Goal: Navigation & Orientation: Find specific page/section

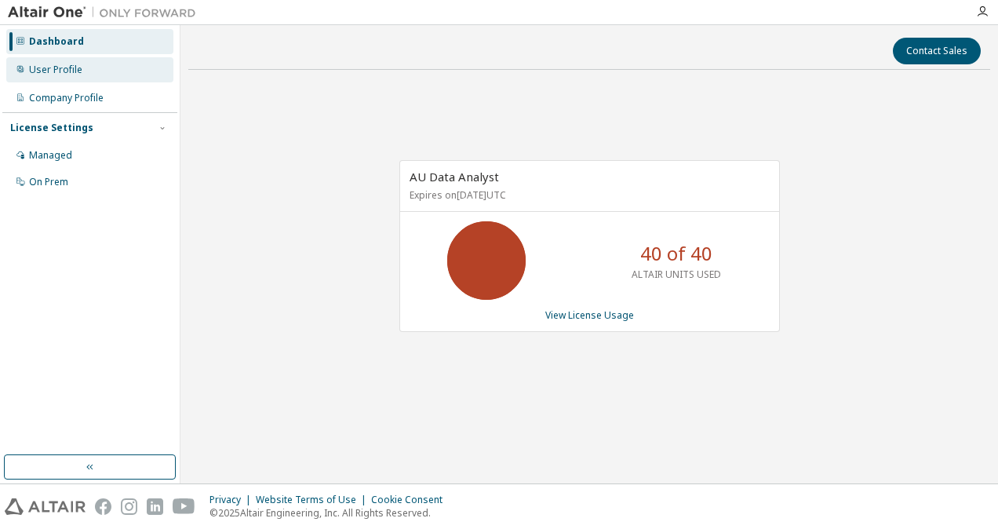
click at [53, 71] on div "User Profile" at bounding box center [55, 70] width 53 height 13
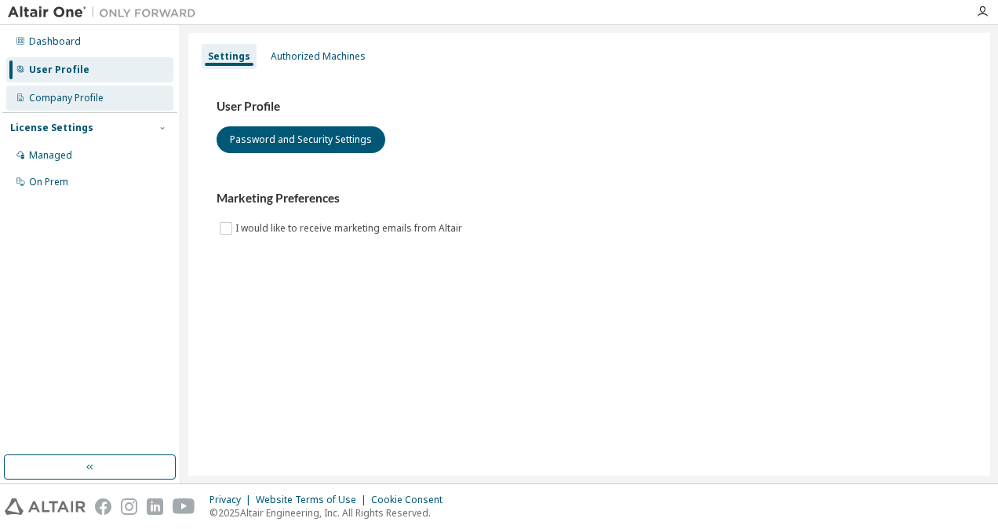
click at [72, 93] on div "Company Profile" at bounding box center [66, 98] width 75 height 13
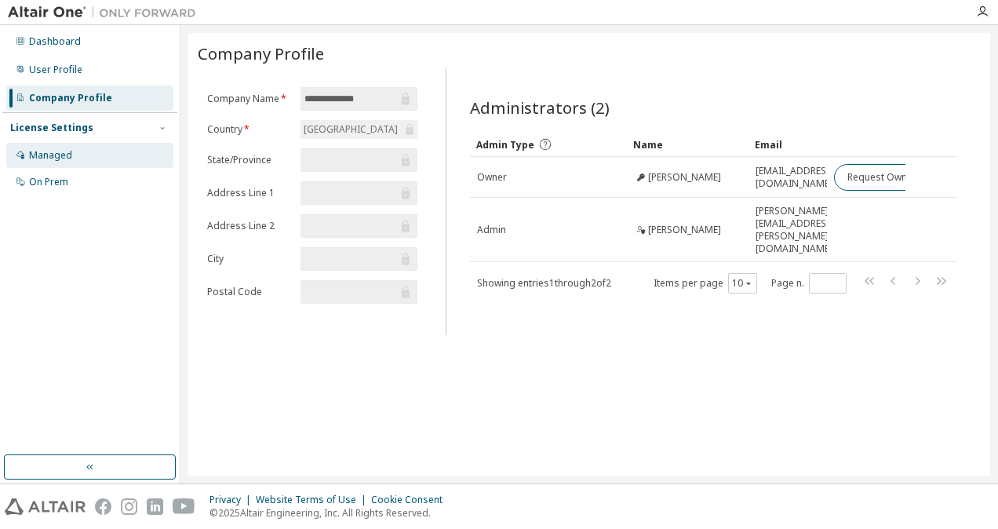
click at [67, 166] on div "Managed" at bounding box center [89, 155] width 167 height 25
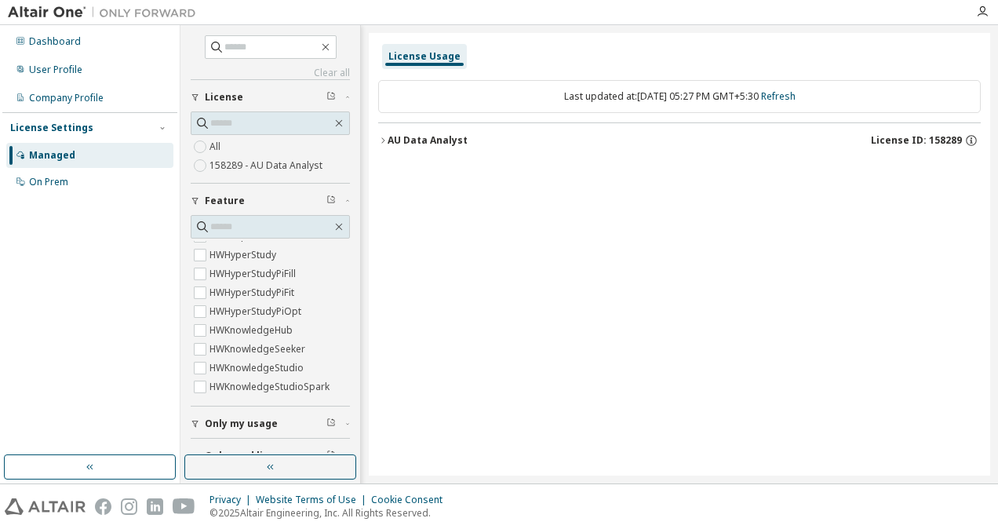
scroll to position [54, 0]
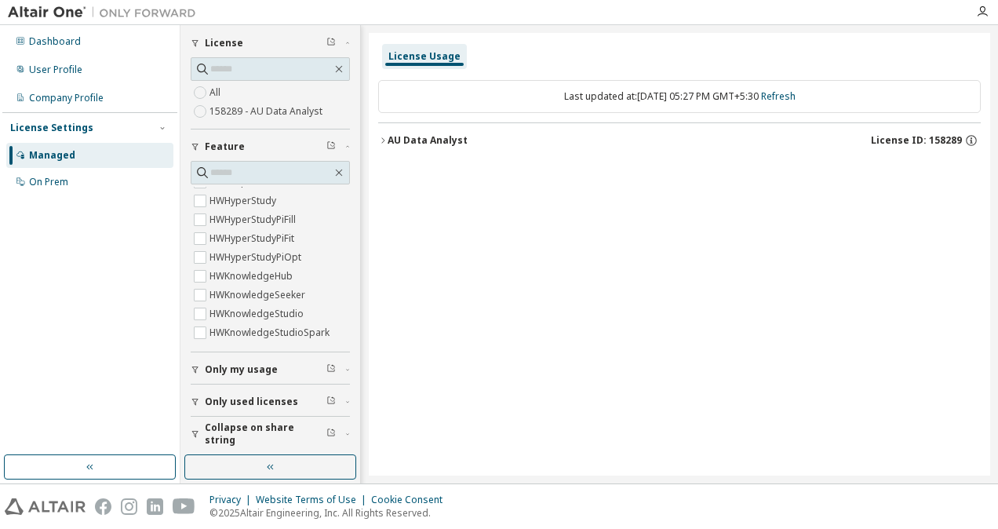
click at [199, 397] on icon "button" at bounding box center [195, 401] width 9 height 9
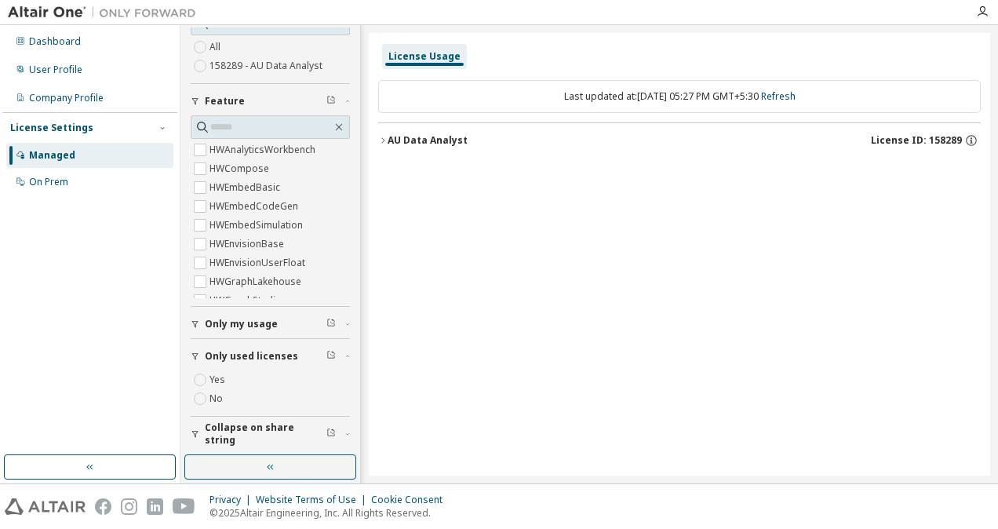
scroll to position [0, 0]
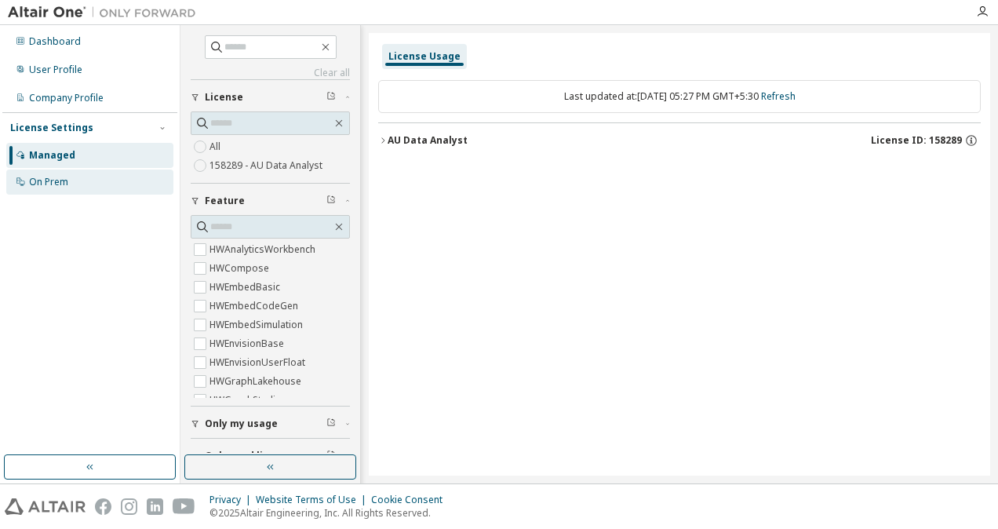
click at [52, 173] on div "On Prem" at bounding box center [89, 182] width 167 height 25
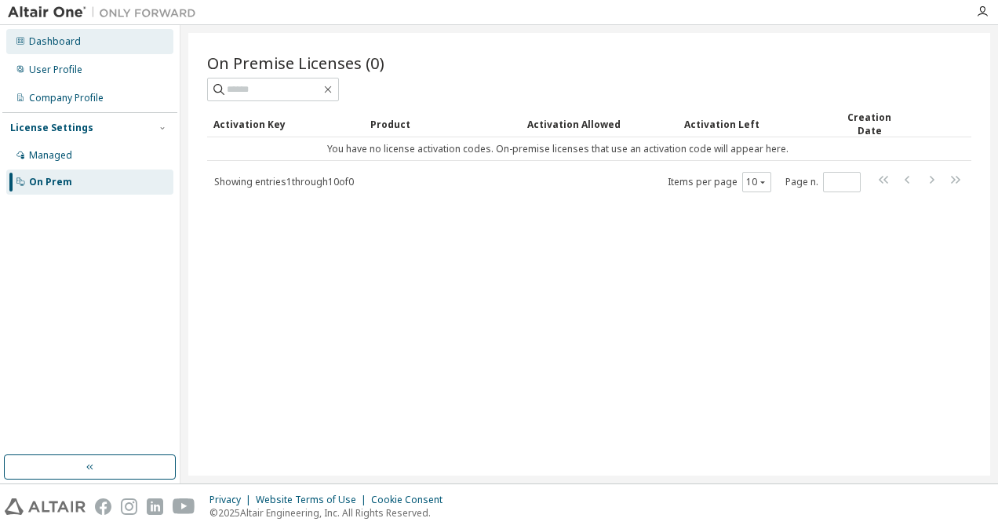
click at [60, 38] on div "Dashboard" at bounding box center [55, 41] width 52 height 13
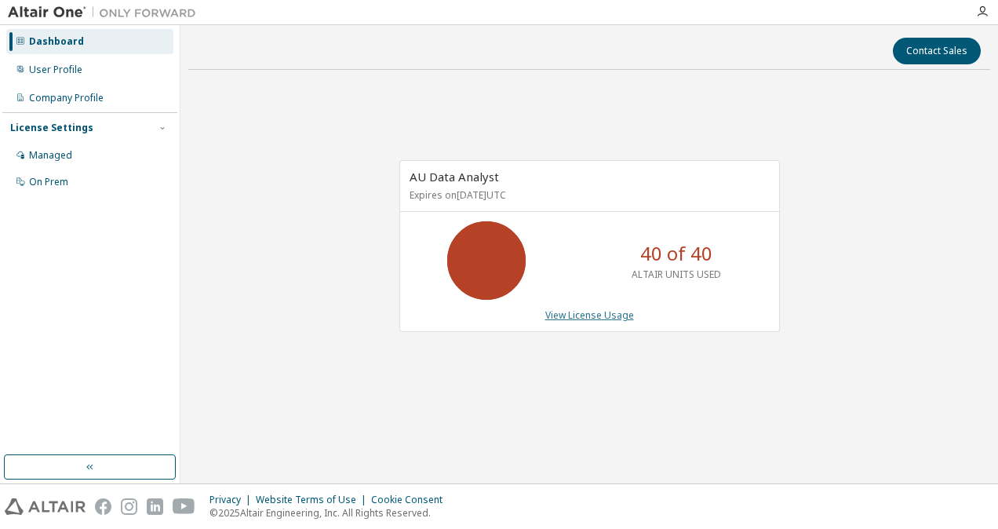
click at [603, 309] on link "View License Usage" at bounding box center [590, 314] width 89 height 13
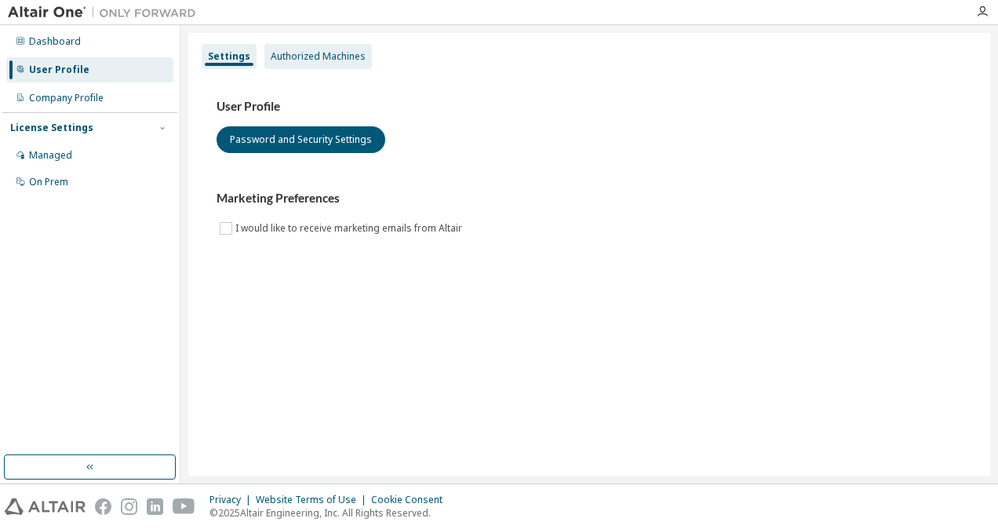
click at [330, 58] on div "Authorized Machines" at bounding box center [318, 56] width 95 height 13
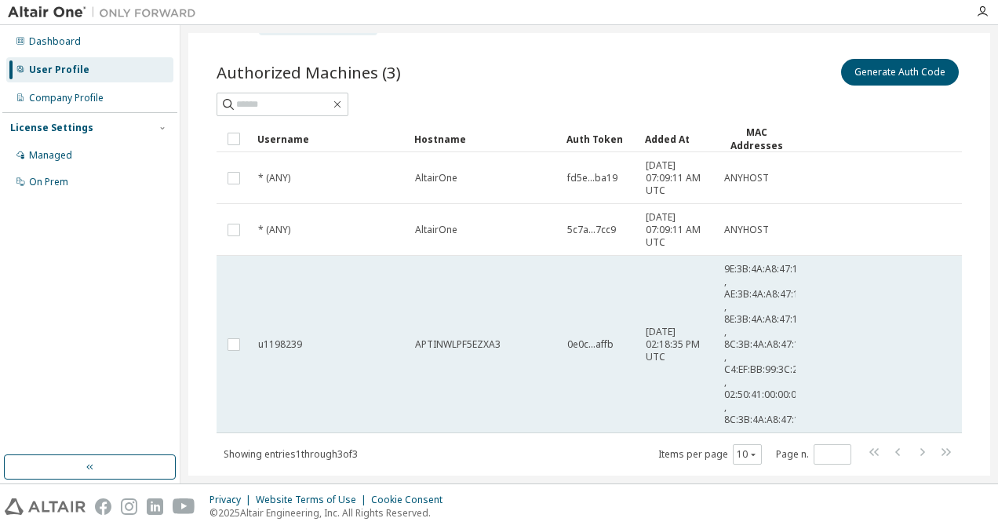
scroll to position [71, 0]
